Goal: Task Accomplishment & Management: Complete application form

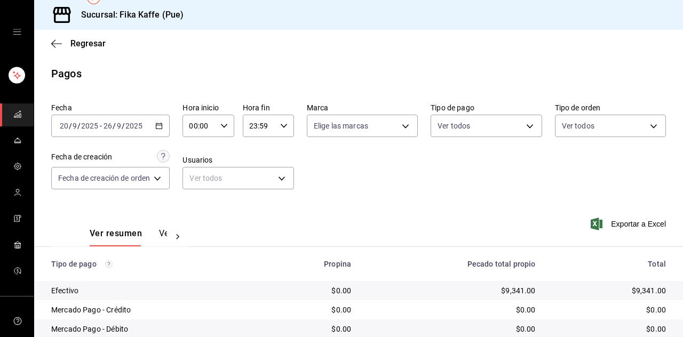
scroll to position [25, 0]
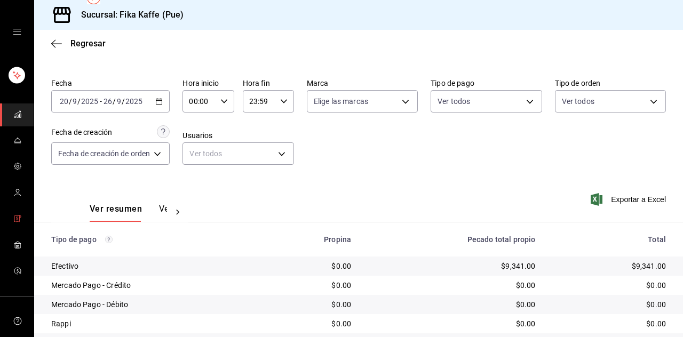
click at [19, 223] on icon "carpetas de buzón" at bounding box center [17, 219] width 9 height 9
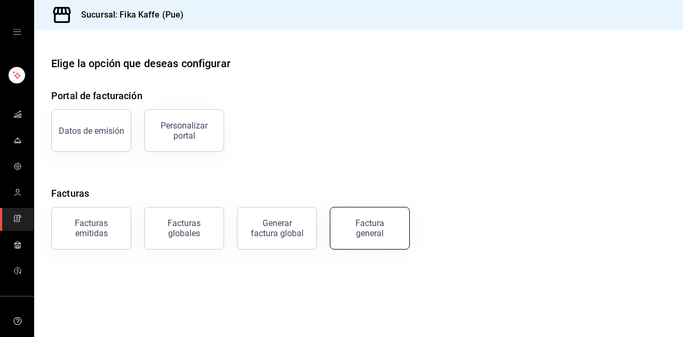
click at [375, 245] on button "Factura general" at bounding box center [370, 228] width 80 height 43
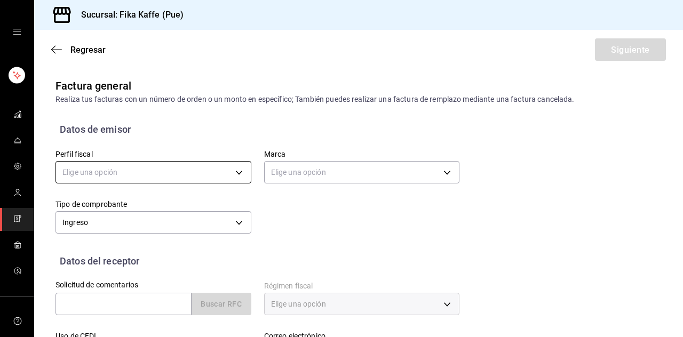
click at [198, 118] on body "Sucursal: Fika Kaffe (Pue) Regresar Siguiente Factura general Realiza tus factu…" at bounding box center [341, 168] width 683 height 337
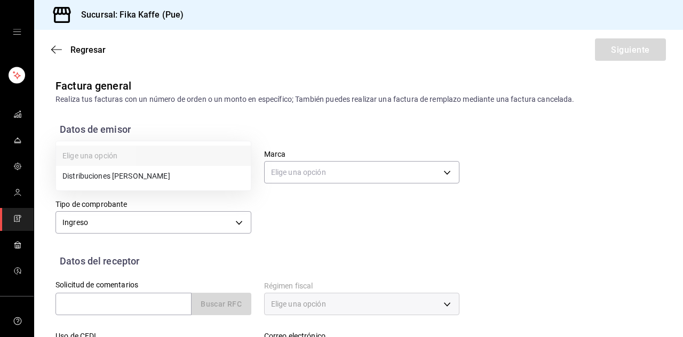
click at [175, 178] on li "Distribuciones [PERSON_NAME]" at bounding box center [153, 176] width 195 height 20
type input "7b073cd3-efc3-4cc0-81bd-dcd3264472e9"
type input "34ad27b6-2ad7-4e09-8c47-bff0ca000e3b"
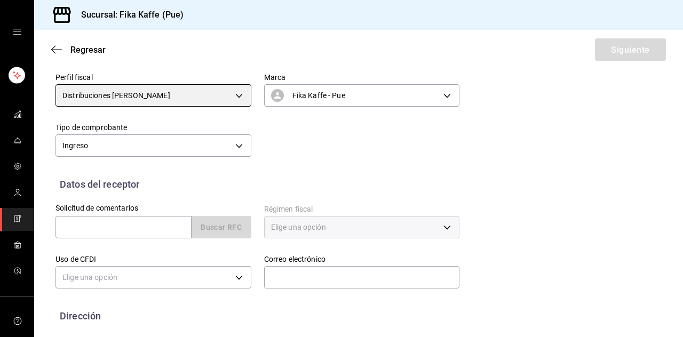
scroll to position [77, 0]
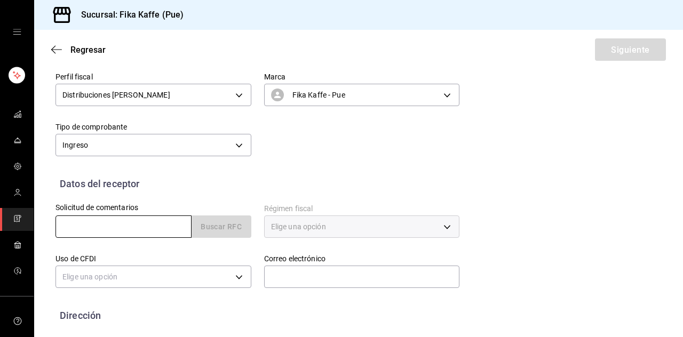
click at [112, 216] on input "text" at bounding box center [124, 227] width 136 height 22
paste input "IDA-650622-12"
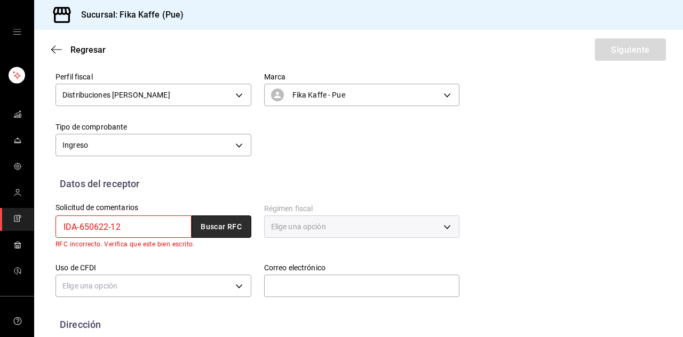
click at [208, 223] on font "Buscar RFC" at bounding box center [221, 227] width 41 height 9
click at [164, 216] on input "IDA-650622-12" at bounding box center [124, 227] width 136 height 22
click at [112, 216] on input "IDA-650622-12" at bounding box center [124, 227] width 136 height 22
click at [215, 216] on div "IDA65062212 Buscar RFC" at bounding box center [154, 227] width 196 height 22
click at [133, 216] on input "IDA65062212" at bounding box center [124, 227] width 136 height 22
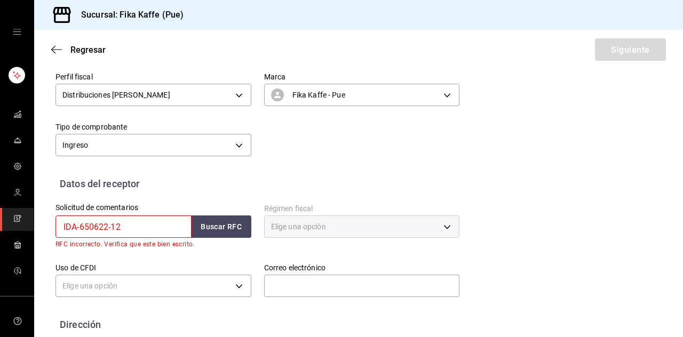
type input "IDA-650622-12"
click at [306, 216] on div "Elige una opción" at bounding box center [362, 227] width 196 height 22
click at [194, 233] on body "Sucursal: Fika Kaffe (Pue) Regresar Siguiente Factura general Realiza tus factu…" at bounding box center [341, 168] width 683 height 337
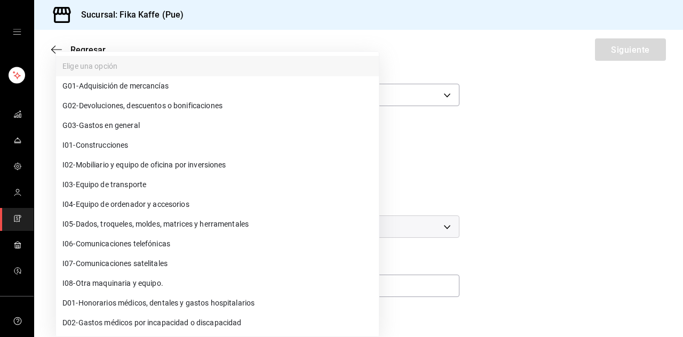
click at [137, 91] on li "G01 - Adquisición de mercancías" at bounding box center [217, 86] width 323 height 20
type input "G01"
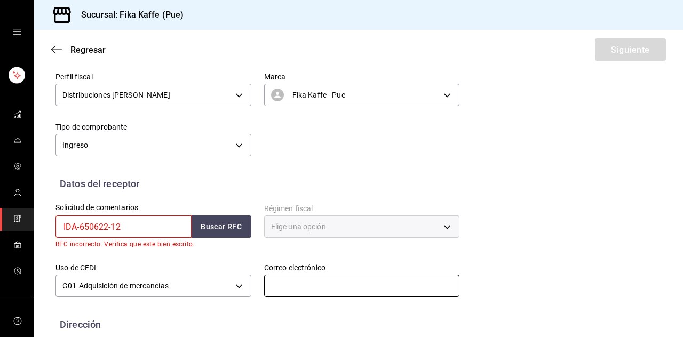
click at [283, 275] on input "text" at bounding box center [362, 286] width 196 height 22
click at [322, 223] on font "Elige una opción" at bounding box center [298, 227] width 55 height 9
click at [148, 216] on input "IDA-650622-12" at bounding box center [124, 227] width 136 height 22
type input "IDA-650622125"
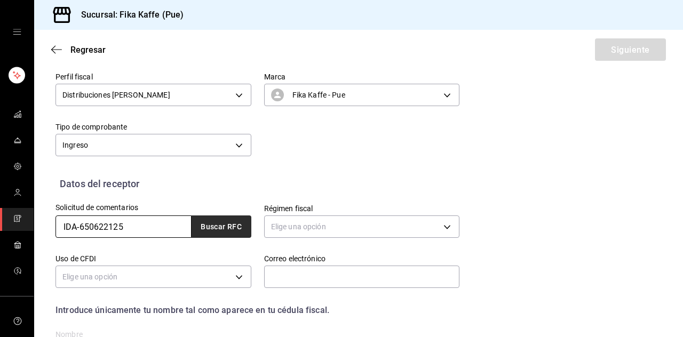
type input "IDA-650622125"
click at [205, 216] on button "Buscar RFC" at bounding box center [222, 227] width 60 height 22
click at [224, 223] on font "Buscar RFC" at bounding box center [221, 227] width 41 height 9
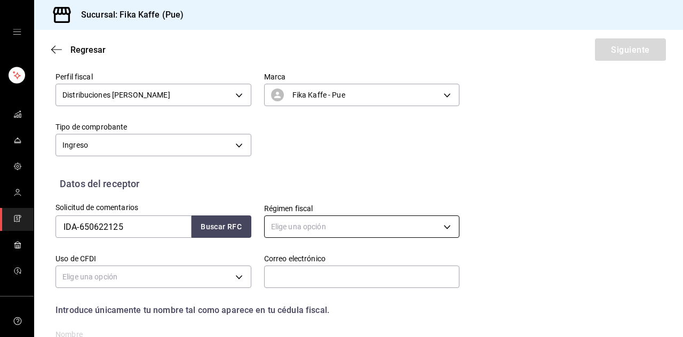
click at [319, 179] on body "Sucursal: Fika Kaffe (Pue) Regresar Siguiente Factura general Realiza tus factu…" at bounding box center [341, 168] width 683 height 337
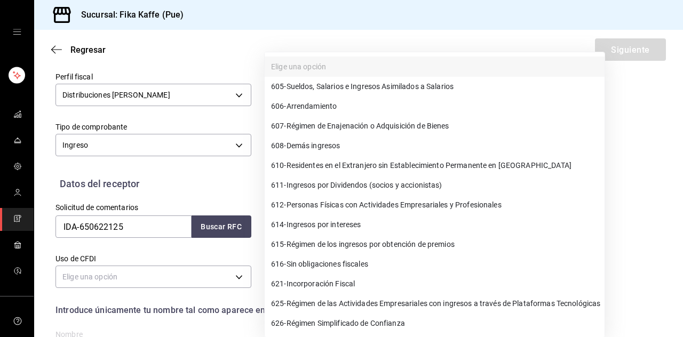
click at [108, 176] on div at bounding box center [341, 168] width 683 height 337
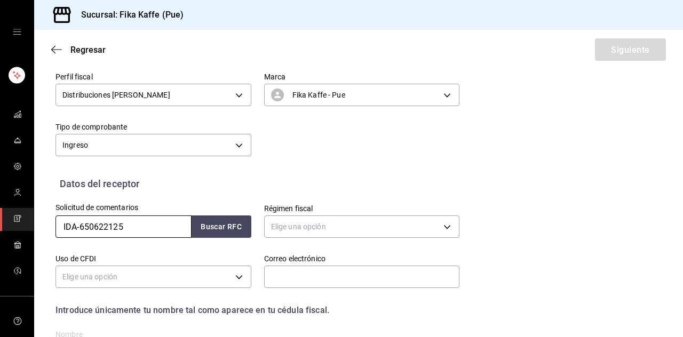
click at [80, 216] on input "IDA-650622125" at bounding box center [124, 227] width 136 height 22
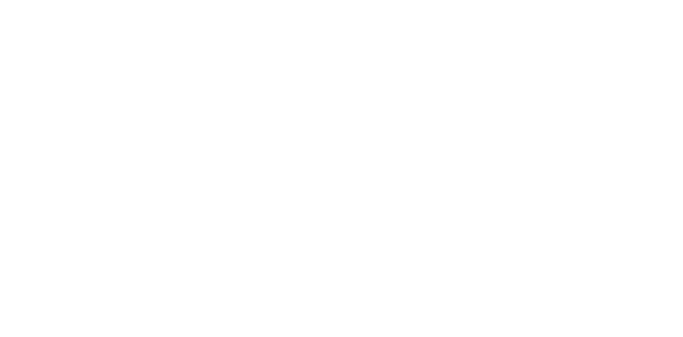
scroll to position [0, 0]
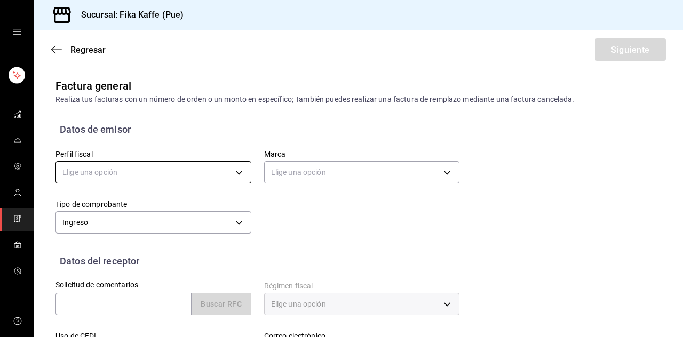
click at [194, 181] on body "Sucursal: Fika Kaffe (Pue) Regresar Siguiente Factura general Realiza tus factu…" at bounding box center [341, 168] width 683 height 337
click at [227, 169] on body "Sucursal: Fika Kaffe (Pue) Regresar Siguiente Factura general Realiza tus factu…" at bounding box center [341, 168] width 683 height 337
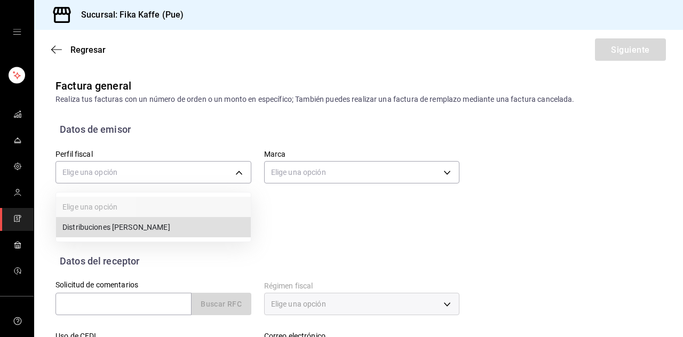
click at [182, 232] on li "Distribuciones [PERSON_NAME]" at bounding box center [153, 227] width 195 height 20
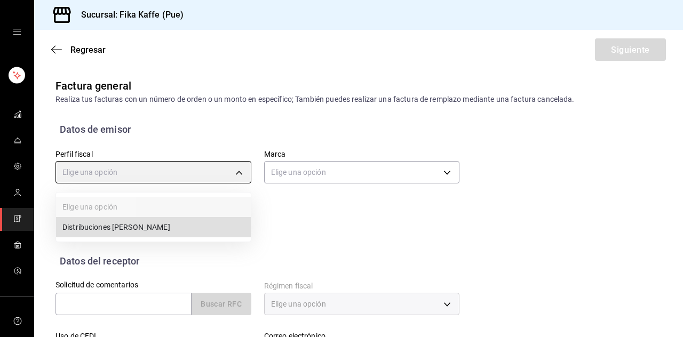
type input "7b073cd3-efc3-4cc0-81bd-dcd3264472e9"
type input "34ad27b6-2ad7-4e09-8c47-bff0ca000e3b"
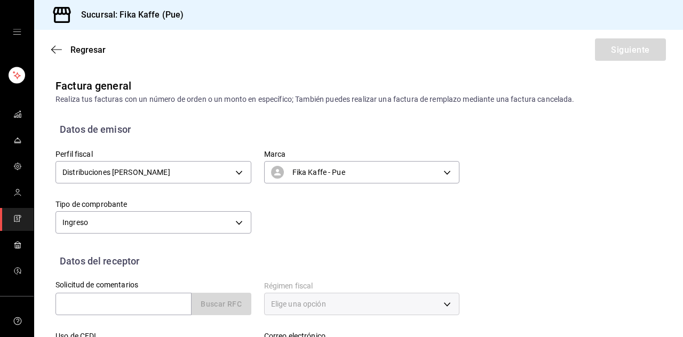
click at [186, 205] on label "Tipo de comprobante" at bounding box center [154, 204] width 196 height 7
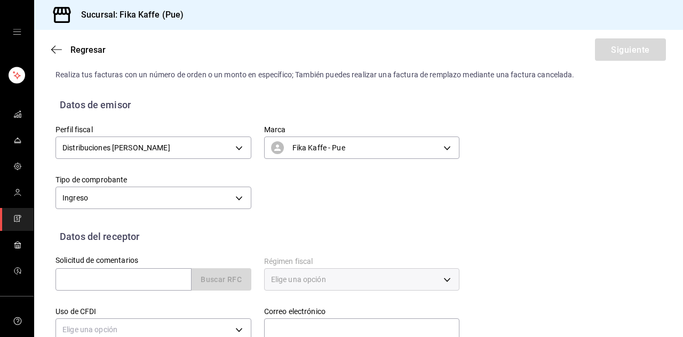
scroll to position [77, 0]
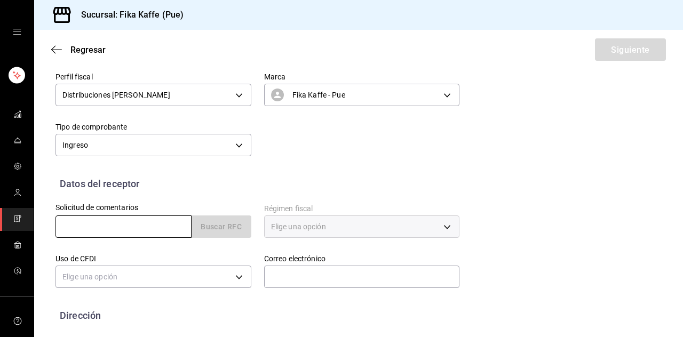
click at [154, 234] on input "text" at bounding box center [124, 227] width 136 height 22
paste input "IDA-650622-12"
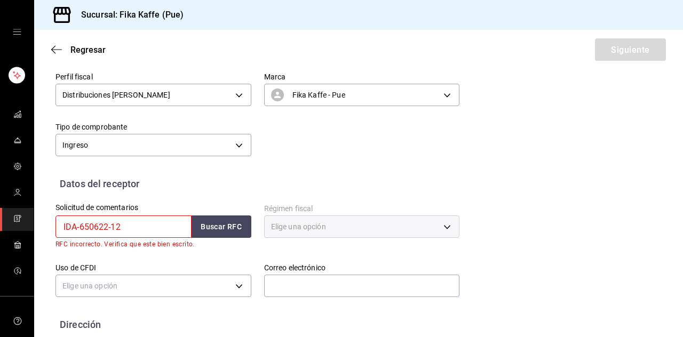
click at [78, 227] on input "IDA-650622-12" at bounding box center [124, 227] width 136 height 22
click at [139, 225] on input "IDA650622-12" at bounding box center [124, 227] width 136 height 22
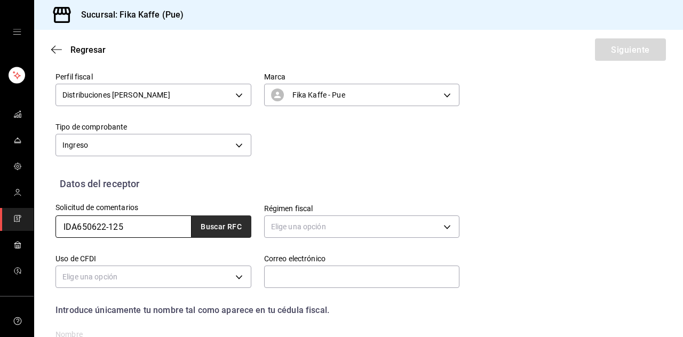
type input "IDA650622-125"
click at [209, 236] on button "Buscar RFC" at bounding box center [222, 227] width 60 height 22
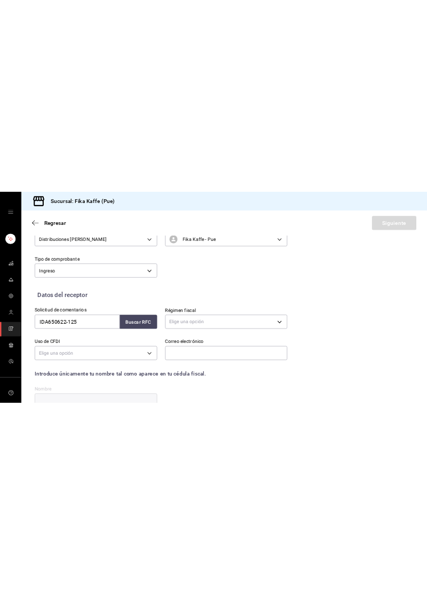
scroll to position [152, 0]
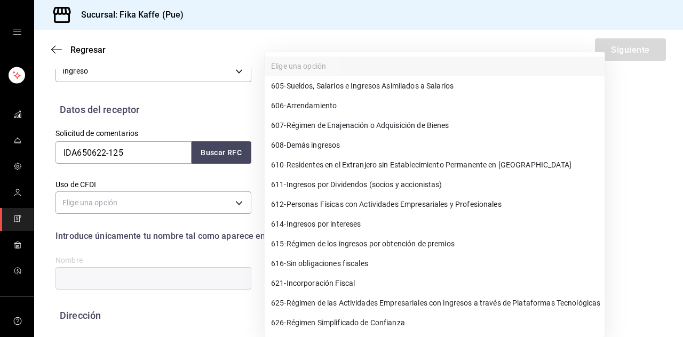
click at [328, 161] on body "Sucursal: Fika Kaffe (Pue) Regresar Siguiente Factura general Realiza tus factu…" at bounding box center [341, 168] width 683 height 337
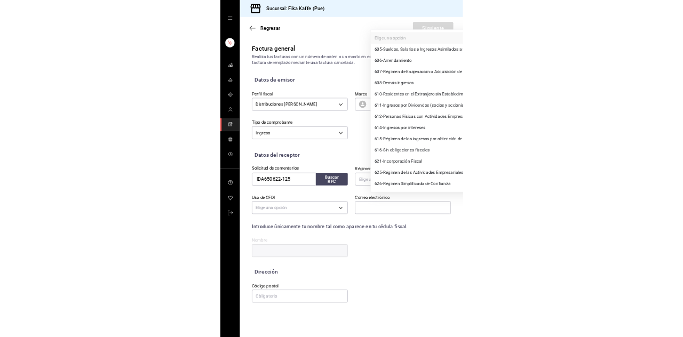
scroll to position [0, 0]
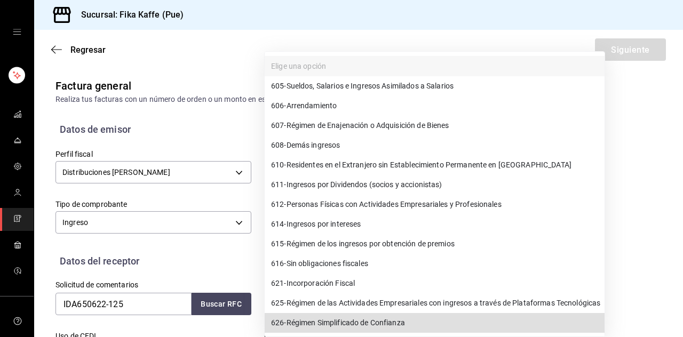
click at [651, 131] on div at bounding box center [341, 168] width 683 height 337
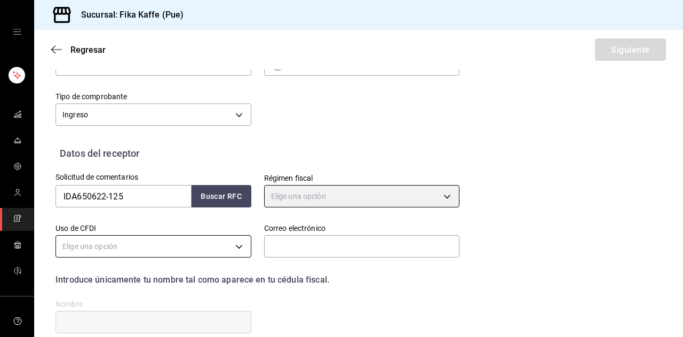
scroll to position [152, 0]
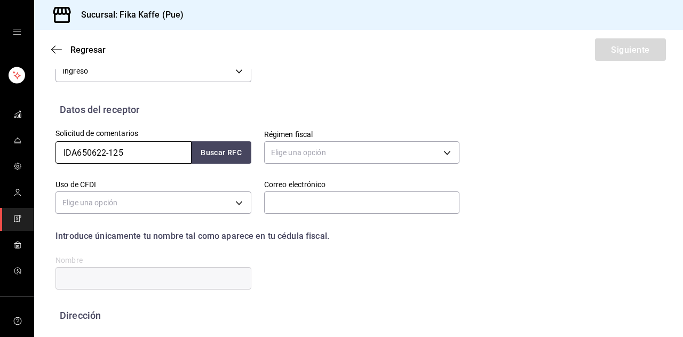
click at [145, 154] on input "IDA650622-125" at bounding box center [124, 152] width 136 height 22
click at [133, 155] on input "IDA650622-125" at bounding box center [124, 152] width 136 height 22
click at [133, 156] on input "IDA650622-125" at bounding box center [124, 152] width 136 height 22
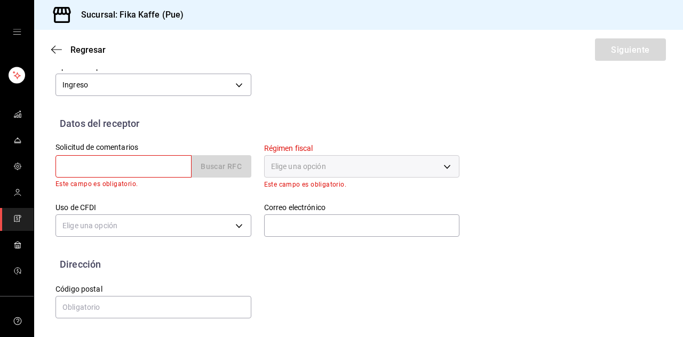
scroll to position [86, 0]
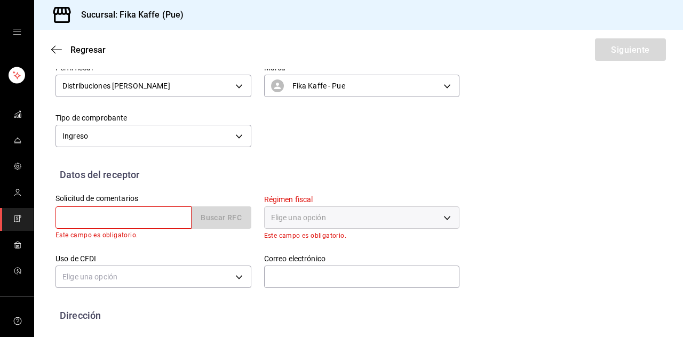
paste input "SED1612221A2"
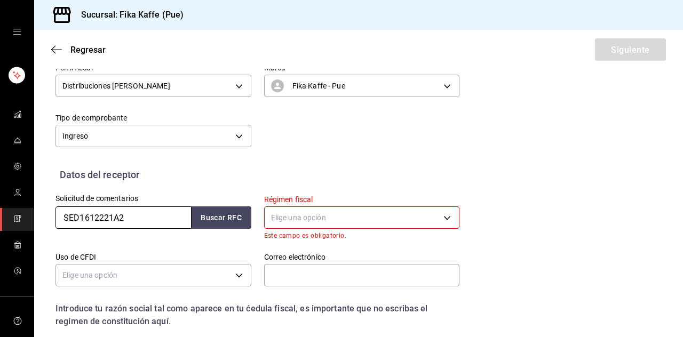
scroll to position [152, 0]
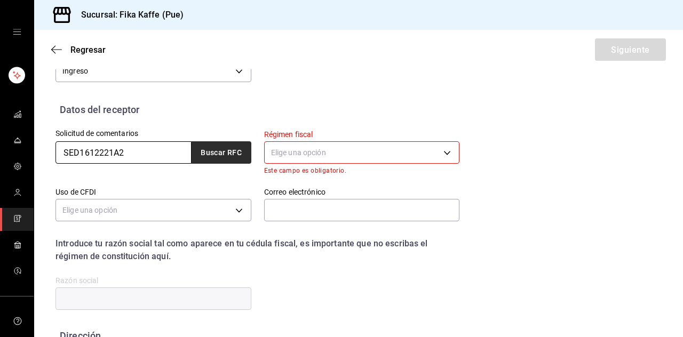
type input "SED1612221A2"
click at [215, 153] on font "Buscar RFC" at bounding box center [221, 153] width 41 height 9
click at [302, 149] on body "Sucursal: Fika Kaffe (Pue) Regresar Siguiente Factura general Realiza tus factu…" at bounding box center [341, 168] width 683 height 337
type input "maritza.santamaria@tuttopelle.mx"
type input "45050"
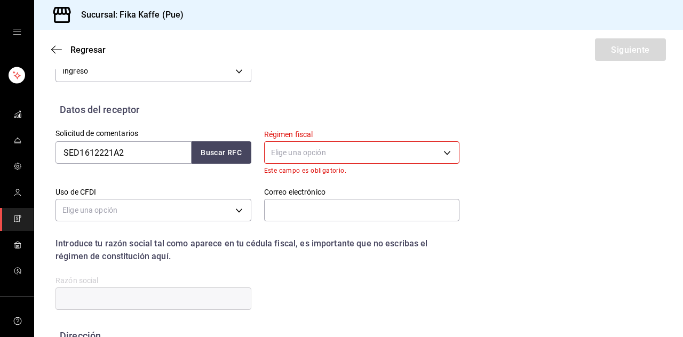
type input "SEDUTTA"
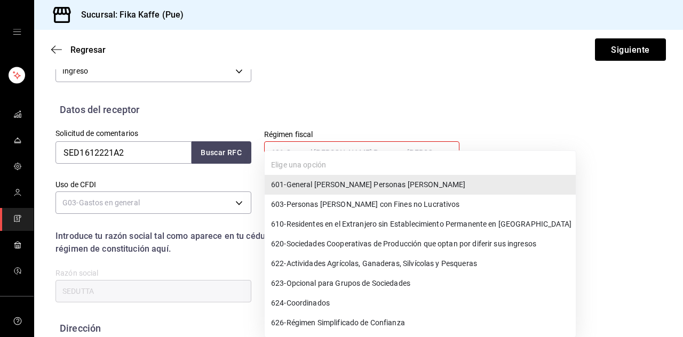
type input "601"
type input "G03"
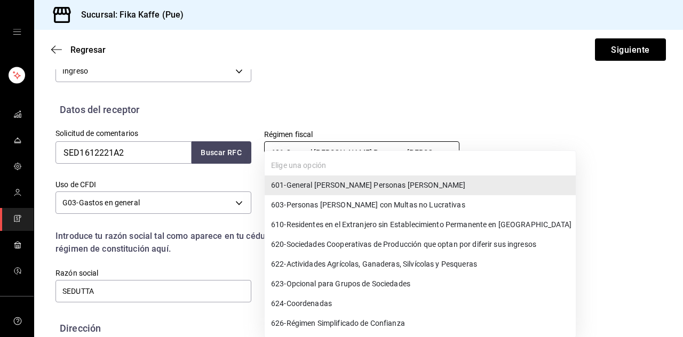
click at [311, 187] on font "General de Ley Personas Morales" at bounding box center [376, 185] width 179 height 9
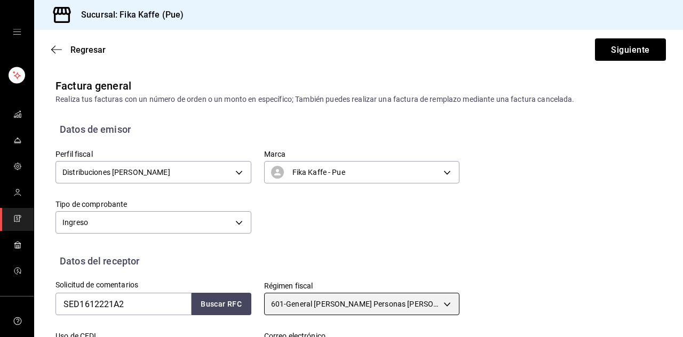
scroll to position [0, 0]
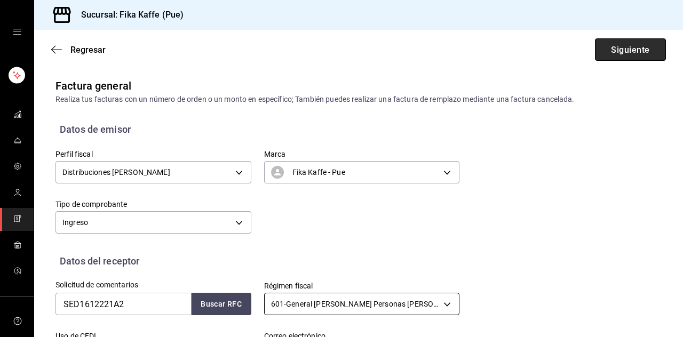
click at [630, 51] on font "Siguiente" at bounding box center [630, 49] width 38 height 10
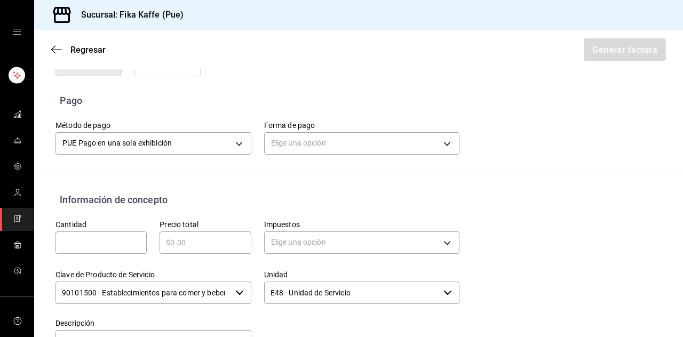
scroll to position [270, 0]
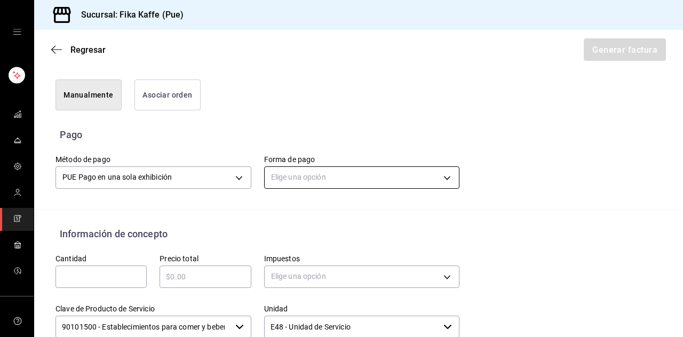
click at [303, 176] on body "Sucursal: Fika Kaffe (Pue) Regresar Generar factura Emisor Perfil fiscal Distri…" at bounding box center [341, 168] width 683 height 337
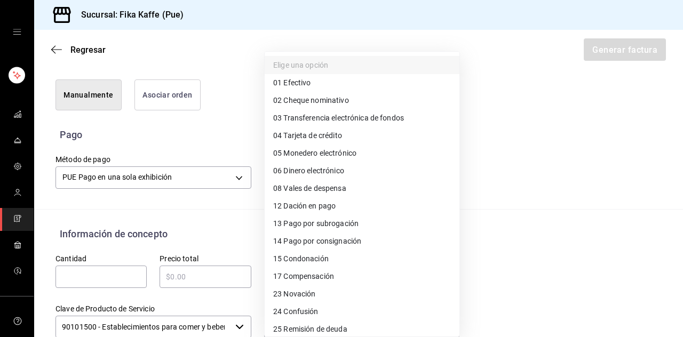
click at [481, 171] on div at bounding box center [341, 168] width 683 height 337
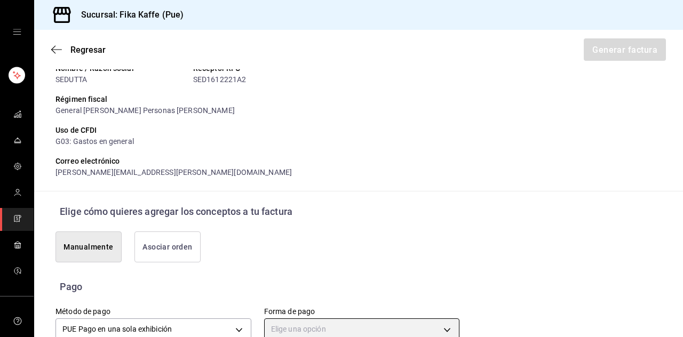
scroll to position [84, 0]
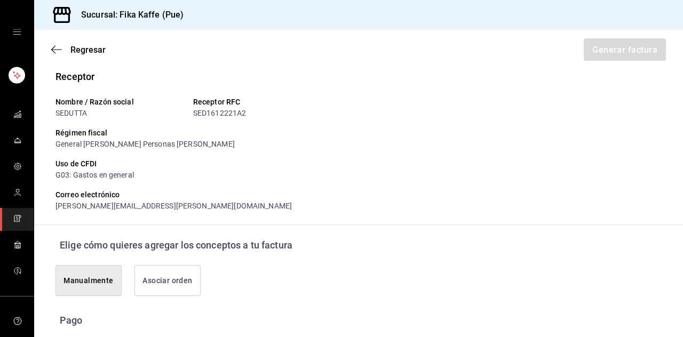
click at [166, 271] on button "Asociar orden" at bounding box center [168, 280] width 66 height 31
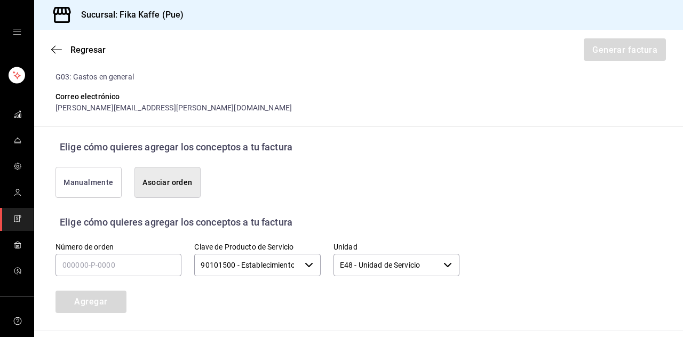
scroll to position [248, 0]
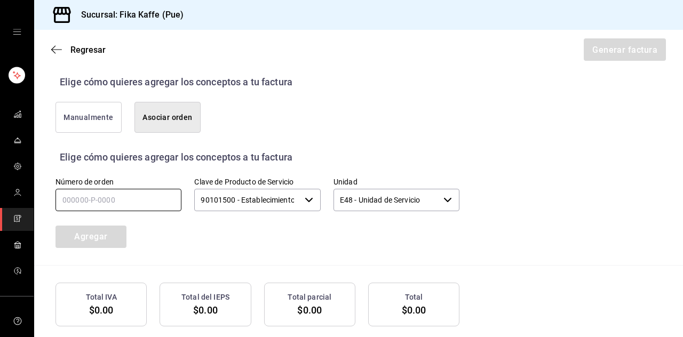
click at [143, 196] on input "text" at bounding box center [119, 200] width 126 height 22
paste input "250925-P-0008"
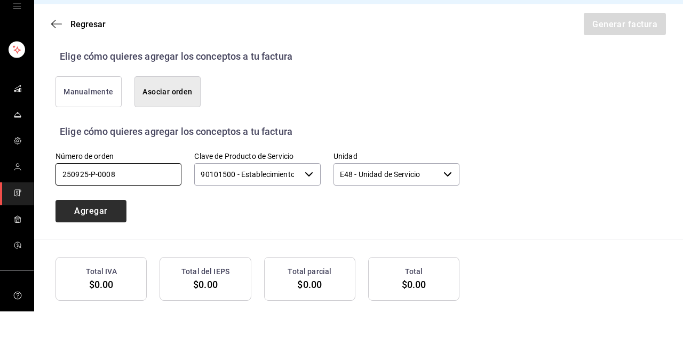
type input "250925-P-0008"
click at [94, 200] on div "Número de orden 250925-P-0008 Clave de Producto de Servicio 90101500 - Establec…" at bounding box center [245, 200] width 430 height 97
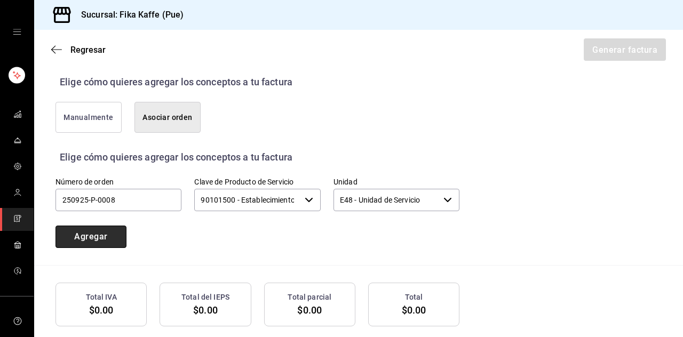
click at [102, 232] on font "Agregar" at bounding box center [90, 237] width 33 height 10
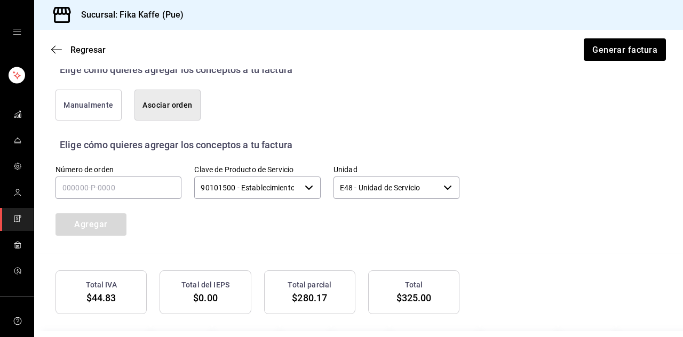
scroll to position [274, 0]
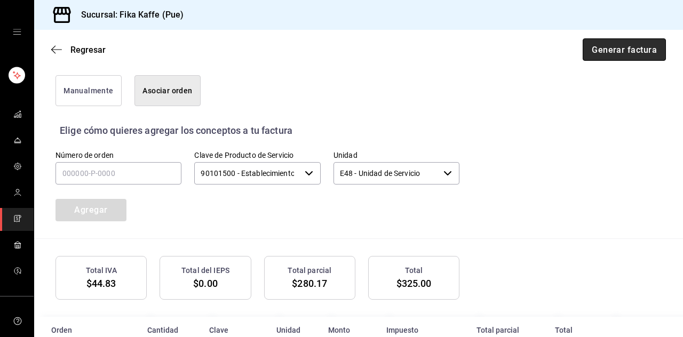
click at [628, 45] on font "Generar factura" at bounding box center [624, 49] width 65 height 10
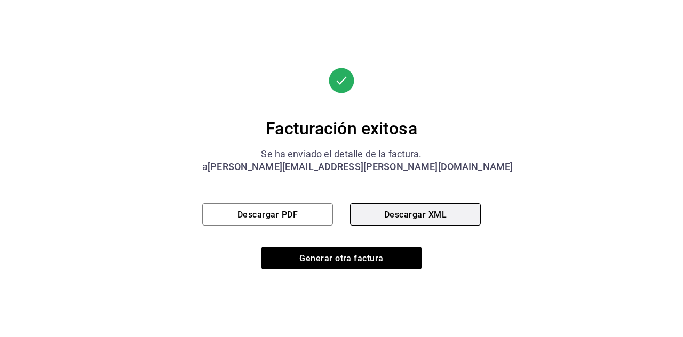
click at [392, 208] on button "Descargar XML" at bounding box center [415, 214] width 131 height 22
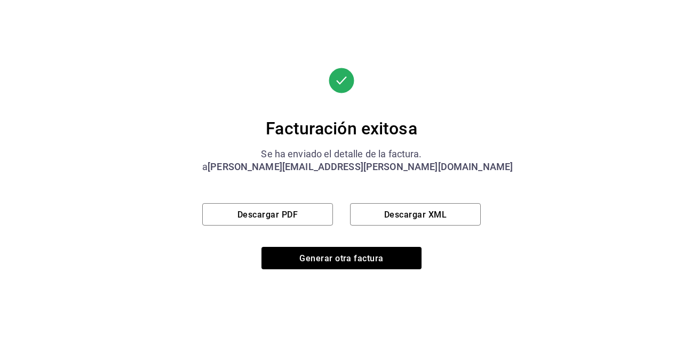
click at [293, 202] on div "Facturación exitosa Se ha enviado el detalle de la factura. a maritza.santamari…" at bounding box center [341, 169] width 279 height 202
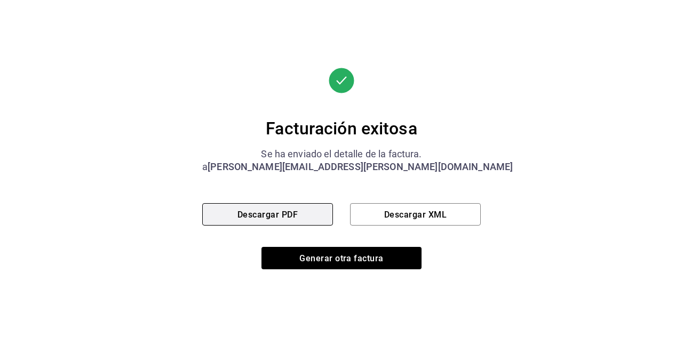
click at [298, 214] on font "Descargar PDF" at bounding box center [268, 214] width 60 height 10
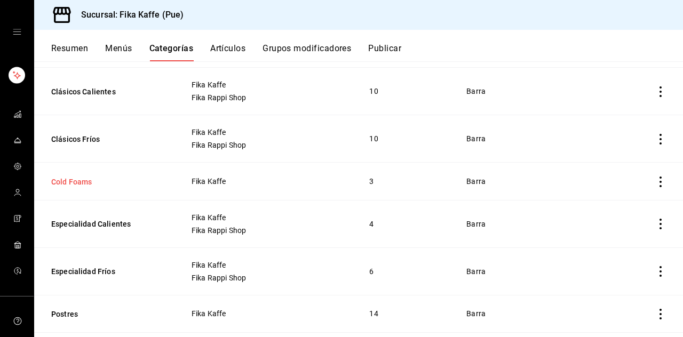
scroll to position [520, 0]
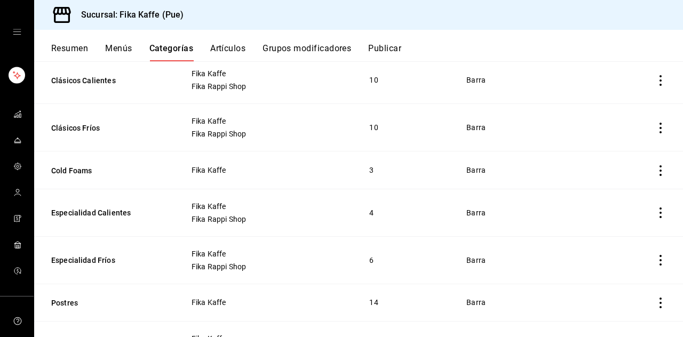
click at [11, 139] on link "carpetas de buzón" at bounding box center [17, 141] width 34 height 23
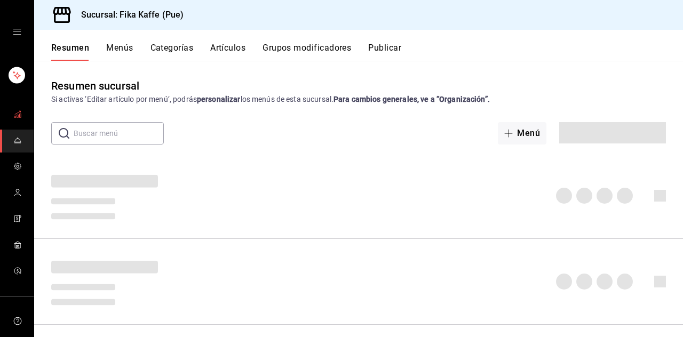
click at [13, 117] on icon "carpetas de buzón" at bounding box center [17, 114] width 9 height 9
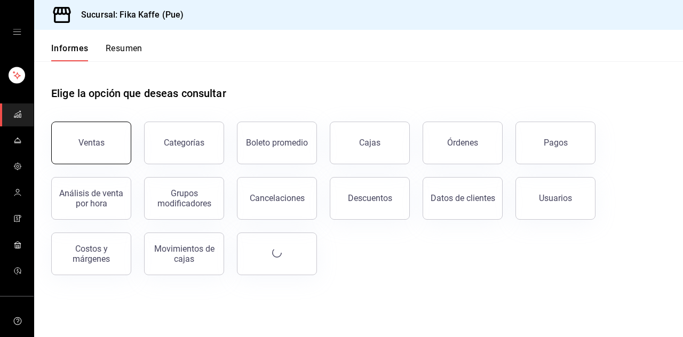
click at [112, 145] on button "Ventas" at bounding box center [91, 143] width 80 height 43
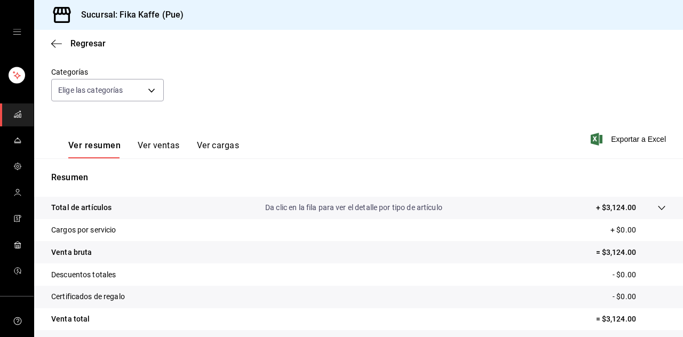
scroll to position [102, 0]
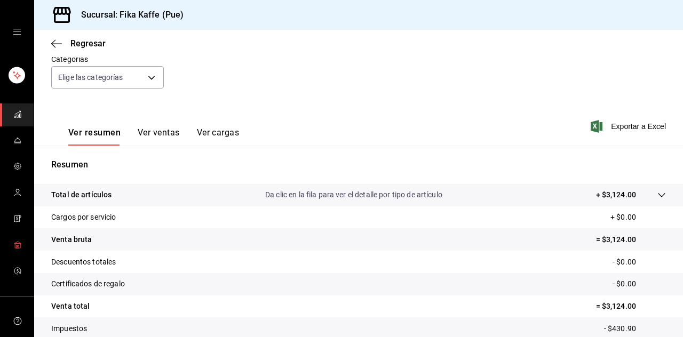
click at [13, 242] on icon "carpetas de buzón" at bounding box center [17, 245] width 9 height 9
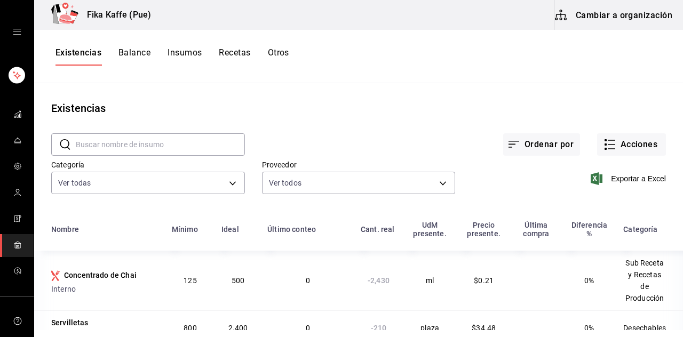
scroll to position [34, 0]
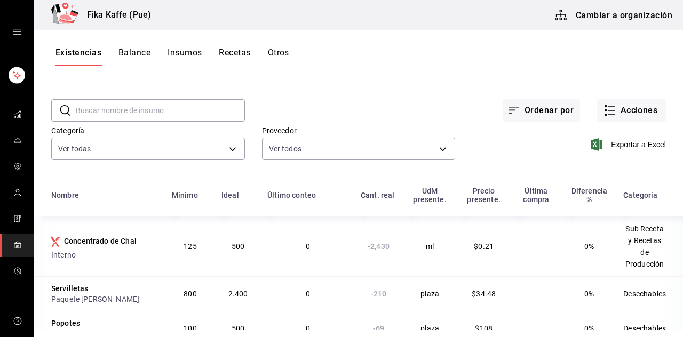
click at [273, 193] on font "Último conteo" at bounding box center [291, 195] width 49 height 9
click at [273, 192] on font "Último conteo" at bounding box center [291, 195] width 49 height 9
click at [244, 191] on div "Ideal" at bounding box center [238, 195] width 33 height 9
click at [223, 197] on font "Ideal" at bounding box center [231, 195] width 18 height 9
click at [225, 197] on font "Ideal" at bounding box center [231, 195] width 18 height 9
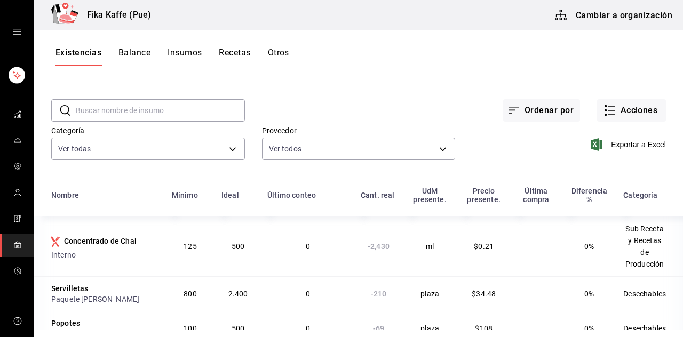
click at [195, 177] on div "​ ​ Ordenar por Acciones Categoría Ver todas 51f0f99b-899e-4cff-9629-2027761005…" at bounding box center [358, 131] width 649 height 98
click at [175, 199] on font "Mínimo" at bounding box center [185, 195] width 26 height 9
click at [135, 173] on div "​ ​ Ordenar por Acciones Categoría Ver todas 51f0f99b-899e-4cff-9629-2027761005…" at bounding box center [358, 131] width 649 height 98
click at [56, 195] on font "Nombre" at bounding box center [65, 195] width 28 height 9
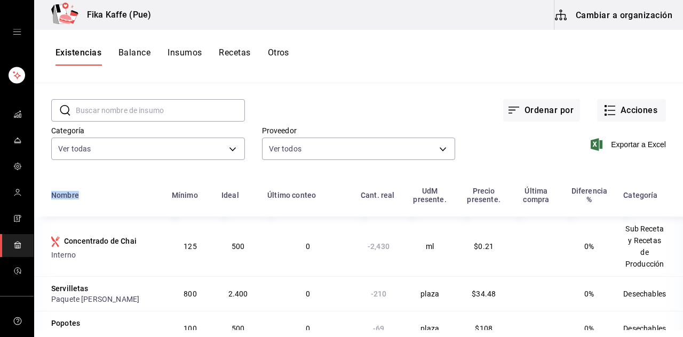
click at [56, 195] on font "Nombre" at bounding box center [65, 195] width 28 height 9
click at [121, 179] on div "​ ​ Ordenar por Acciones Categoría Ver todas 51f0f99b-899e-4cff-9629-2027761005…" at bounding box center [358, 131] width 649 height 98
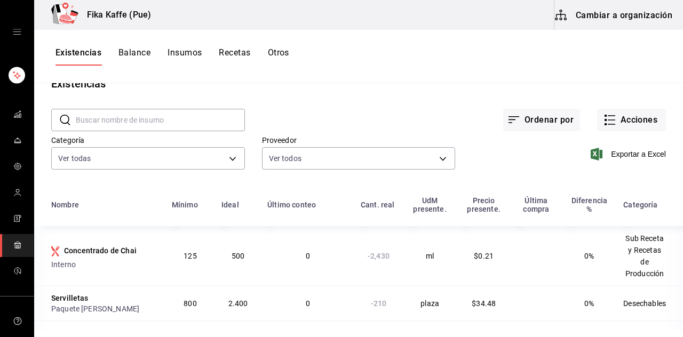
scroll to position [0, 0]
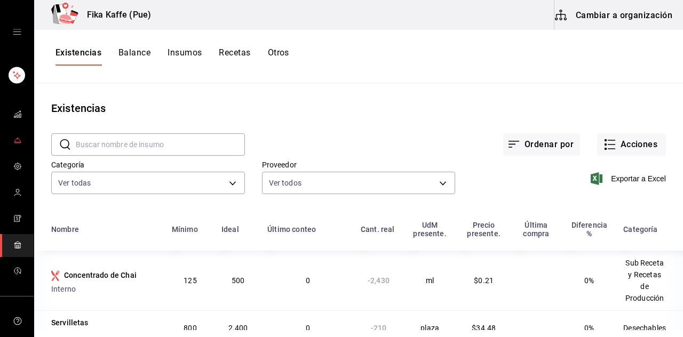
click at [17, 134] on span "carpetas de buzón" at bounding box center [17, 141] width 9 height 14
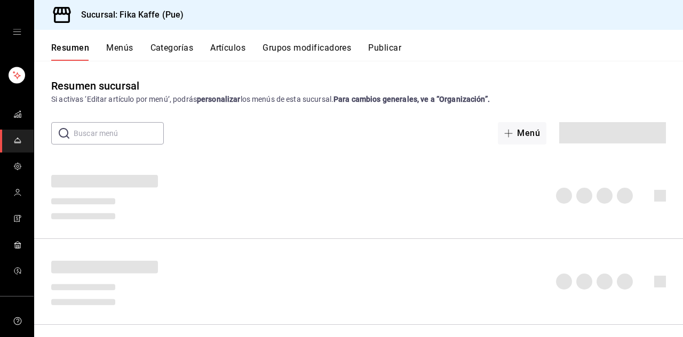
click at [224, 46] on button "Artículos" at bounding box center [227, 52] width 35 height 18
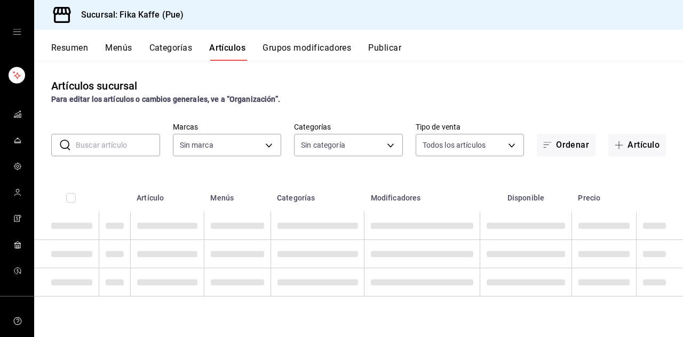
click at [129, 144] on input "text" at bounding box center [118, 145] width 84 height 21
type input "P"
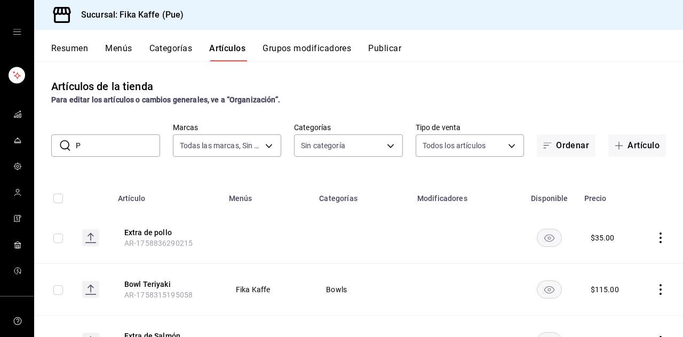
type input "34ad27b6-2ad7-4e09-8c47-bff0ca000e3b"
type input "PAN"
type input "1994366c-f11a-4cbd-94a1-eb9715e73b61,3590a760-77bb-4674-8d3f-47f28e8156f8,11cd4…"
type input "PANINI"
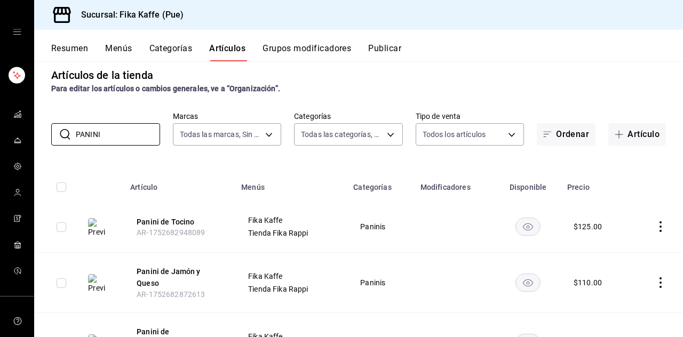
scroll to position [17, 0]
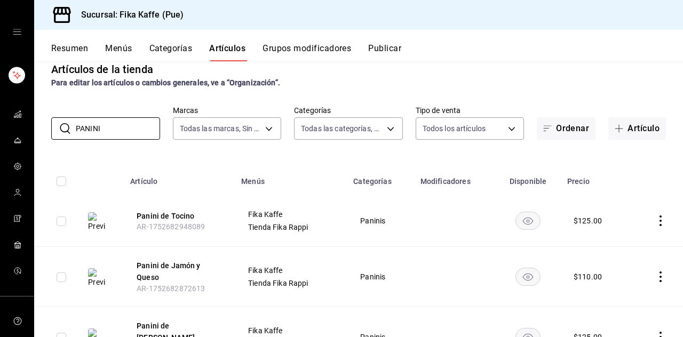
drag, startPoint x: 165, startPoint y: 215, endPoint x: 439, endPoint y: 212, distance: 274.4
click at [165, 217] on font "Panini de Tocino" at bounding box center [166, 216] width 58 height 9
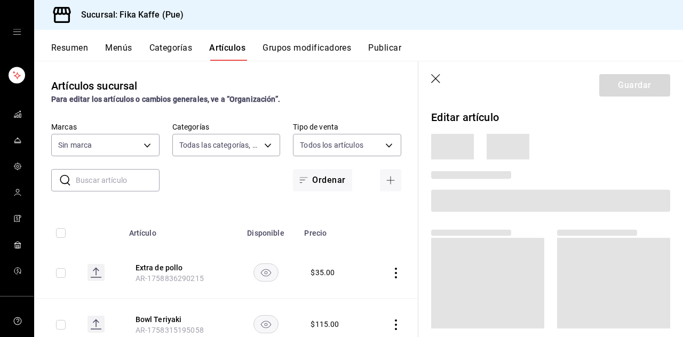
type input "1994366c-f11a-4cbd-94a1-eb9715e73b61,3590a760-77bb-4674-8d3f-47f28e8156f8,11cd4…"
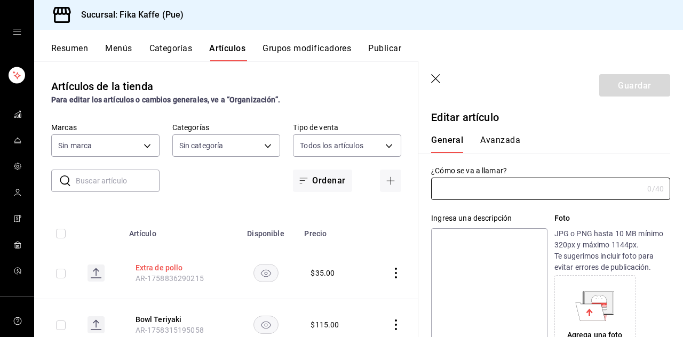
scroll to position [68, 0]
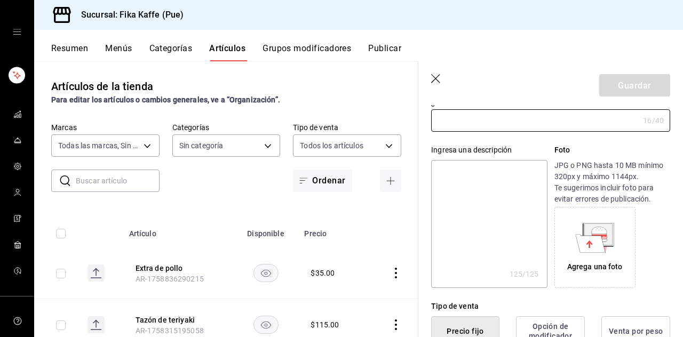
type input "34ad27b6-2ad7-4e09-8c47-bff0ca000e3b"
type input "Panini de Tocino"
type textarea "Sorprendente y delicioso. La combinación perfecta de tocino crujiente y la dulz…"
type textarea "x"
type input "AR-1752682948089"
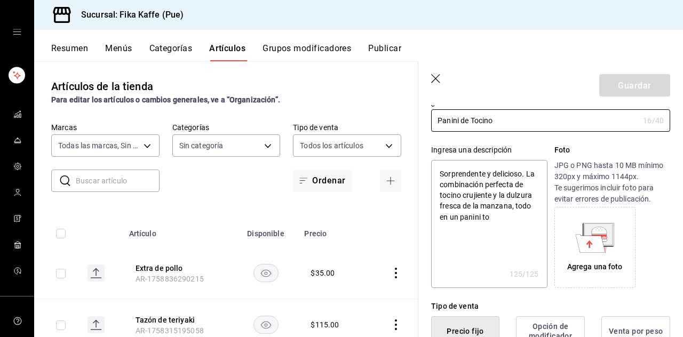
type textarea "x"
type input "$125.00"
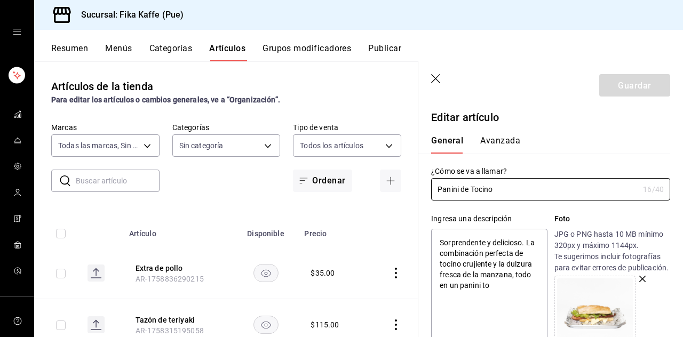
scroll to position [0, 0]
click at [496, 147] on button "Avanzada" at bounding box center [500, 144] width 40 height 19
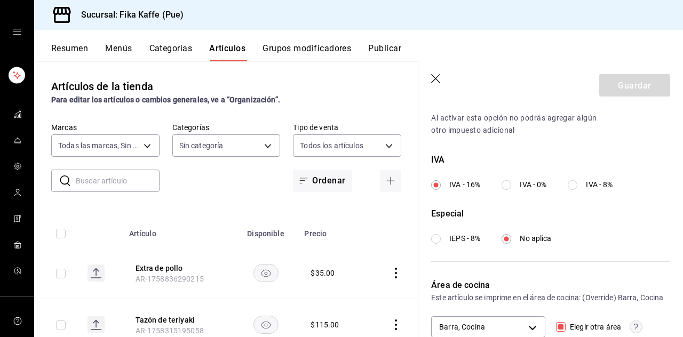
scroll to position [51, 0]
click at [491, 330] on body "Sucursal: Fika Kaffe (Pue) Resumen Menús Categorías Artículos Grupos modificado…" at bounding box center [341, 168] width 683 height 337
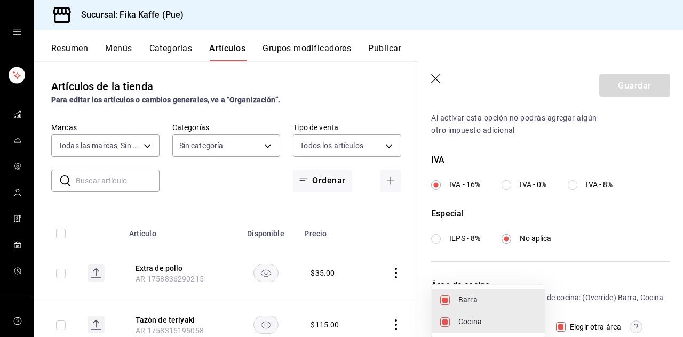
click at [539, 264] on div at bounding box center [341, 168] width 683 height 337
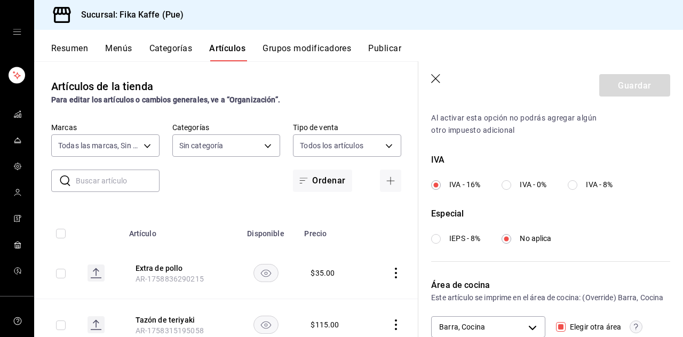
click at [563, 325] on input "Elegir otra área" at bounding box center [561, 327] width 10 height 10
checkbox input "false"
type input "8f25b48c-12f7-48cb-8c78-353c7778d7d2"
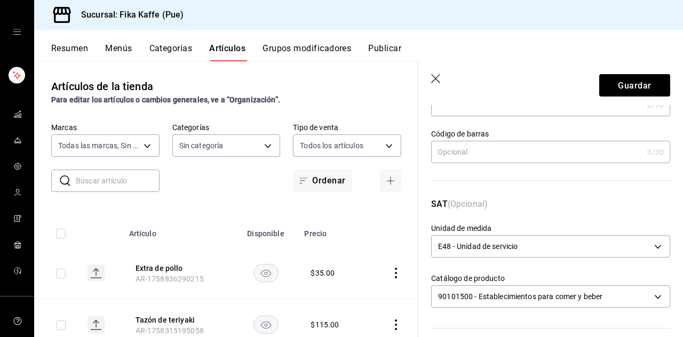
scroll to position [365, 0]
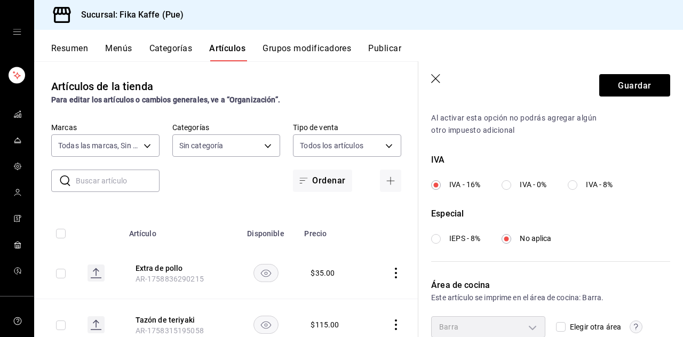
click at [512, 329] on div "Barra" at bounding box center [488, 327] width 114 height 21
click at [563, 323] on input "Elegir otra área" at bounding box center [561, 327] width 10 height 10
checkbox input "true"
click at [512, 334] on body "Sucursal: Fika Kaffe (Pue) Resumen Menús Categorías Artículos Grupos modificado…" at bounding box center [341, 168] width 683 height 337
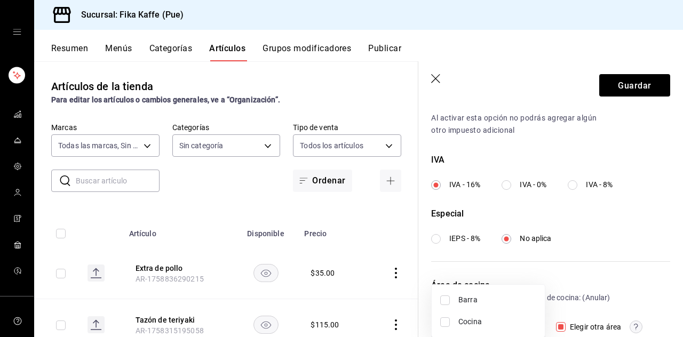
click at [439, 302] on li "Barra" at bounding box center [488, 300] width 113 height 22
type input "8f25b48c-12f7-48cb-8c78-353c7778d7d2"
checkbox input "true"
click at [444, 320] on input "checkbox" at bounding box center [445, 323] width 10 height 10
checkbox input "true"
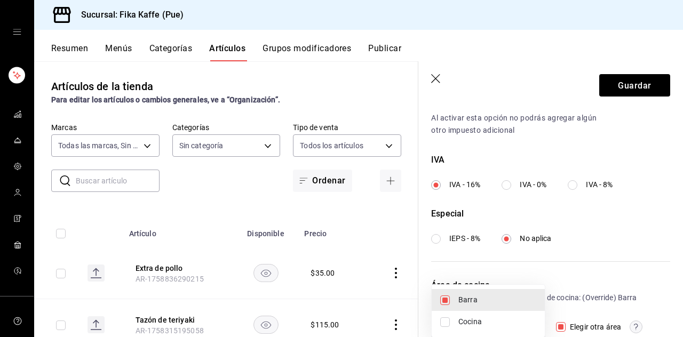
type input "8f25b48c-12f7-48cb-8c78-353c7778d7d2,9ae61828-0be7-41a4-8a81-dd9597a1c039"
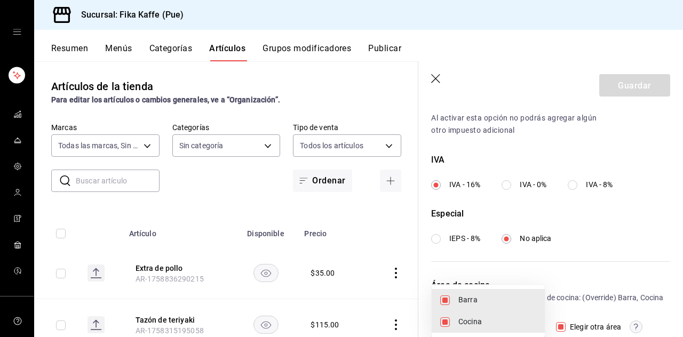
click at [587, 276] on div at bounding box center [341, 168] width 683 height 337
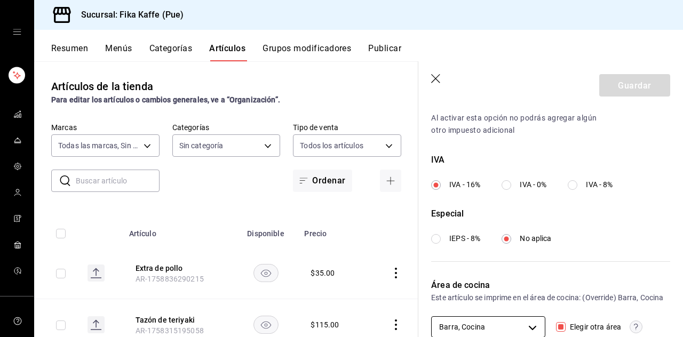
click at [495, 323] on body "Sucursal: Fika Kaffe (Pue) Resumen Menús Categorías Artículos Grupos modificado…" at bounding box center [341, 168] width 683 height 337
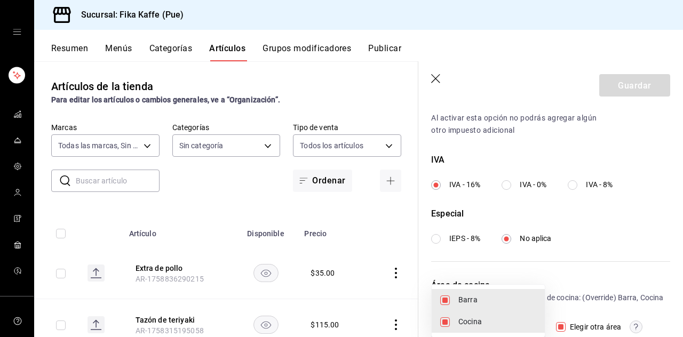
drag, startPoint x: 443, startPoint y: 304, endPoint x: 498, endPoint y: 299, distance: 55.2
click at [444, 304] on input "checkbox" at bounding box center [445, 301] width 10 height 10
checkbox input "false"
type input "9ae61828-0be7-41a4-8a81-dd9597a1c039"
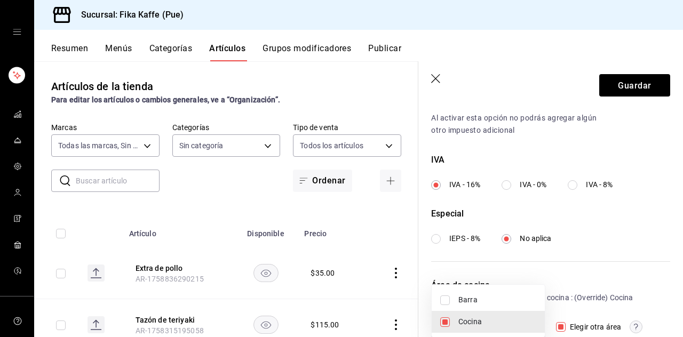
click at [600, 287] on div at bounding box center [341, 168] width 683 height 337
click at [519, 336] on body "Sucursal: Fika Kaffe (Pue) Resumen Menús Categorías Artículos Grupos modificado…" at bounding box center [341, 168] width 683 height 337
click at [444, 299] on input "checkbox" at bounding box center [445, 301] width 10 height 10
checkbox input "true"
type input "8f25b48c-12f7-48cb-8c78-353c7778d7d2,9ae61828-0be7-41a4-8a81-dd9597a1c039"
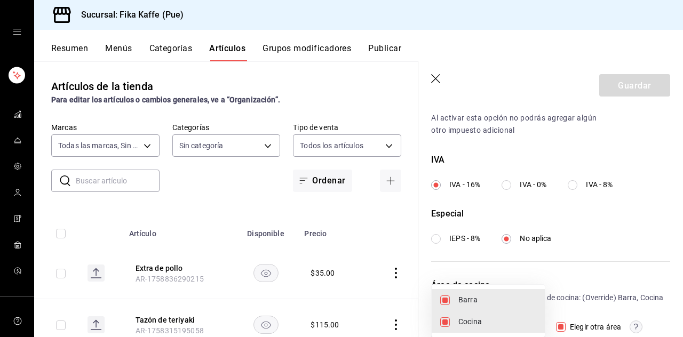
click at [629, 217] on div at bounding box center [341, 168] width 683 height 337
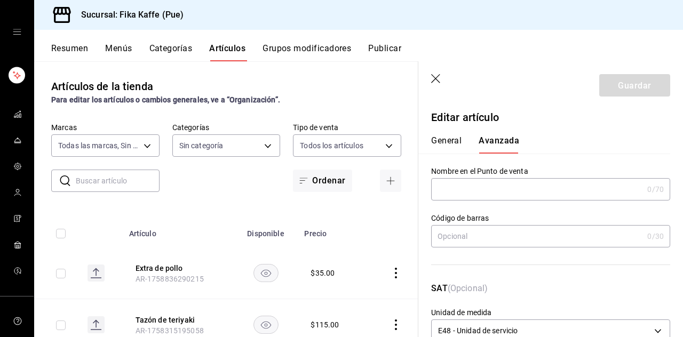
scroll to position [0, 0]
click at [436, 77] on icon "button" at bounding box center [436, 79] width 11 height 11
